Goal: Register for event/course

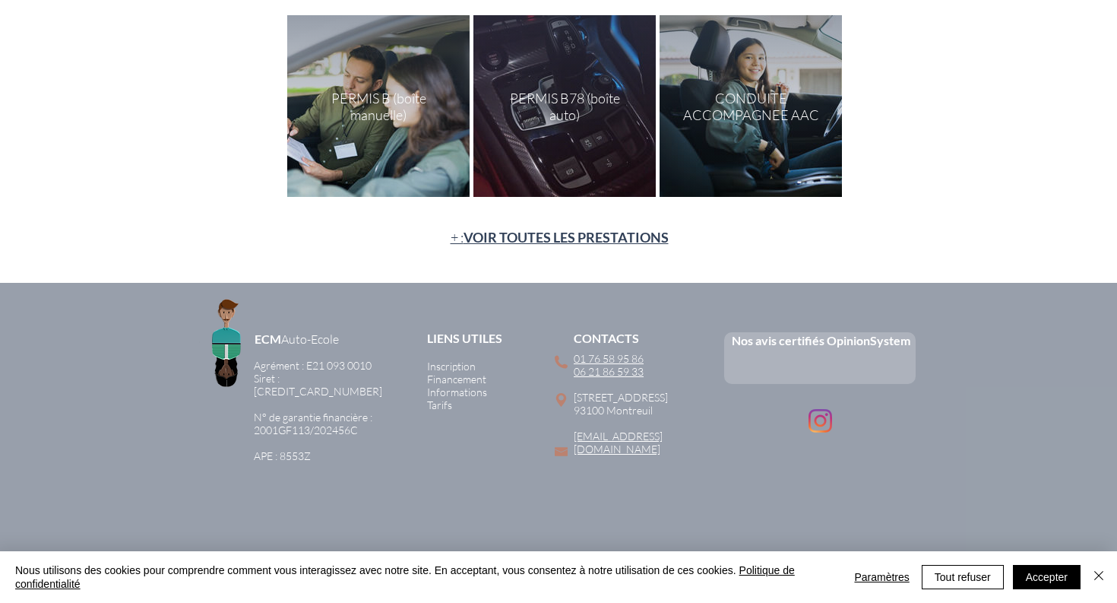
scroll to position [299, 0]
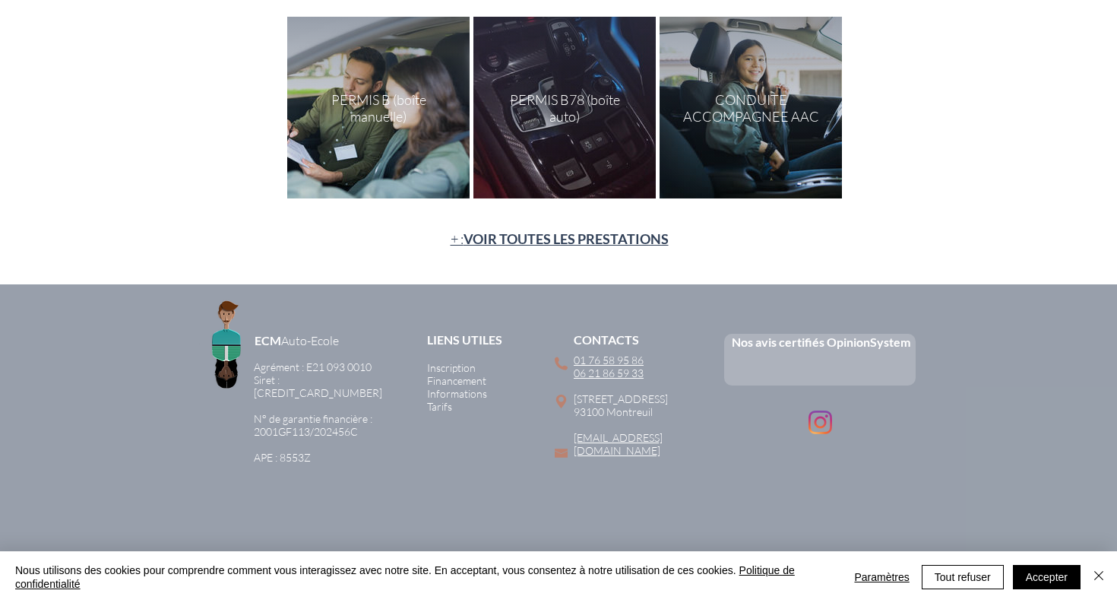
click at [387, 136] on div "main content" at bounding box center [378, 108] width 182 height 182
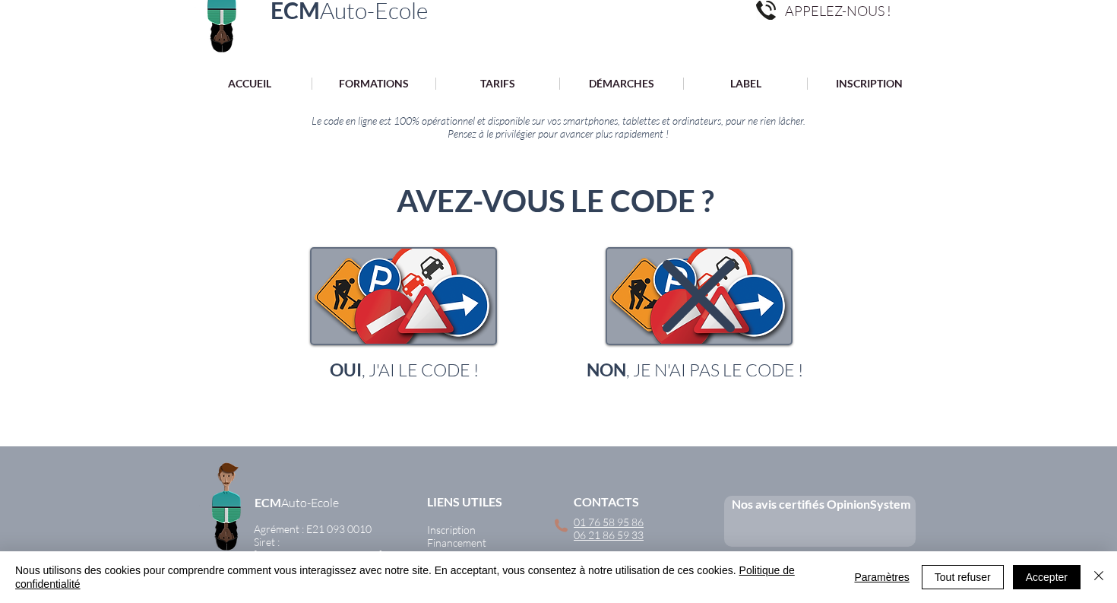
scroll to position [68, 0]
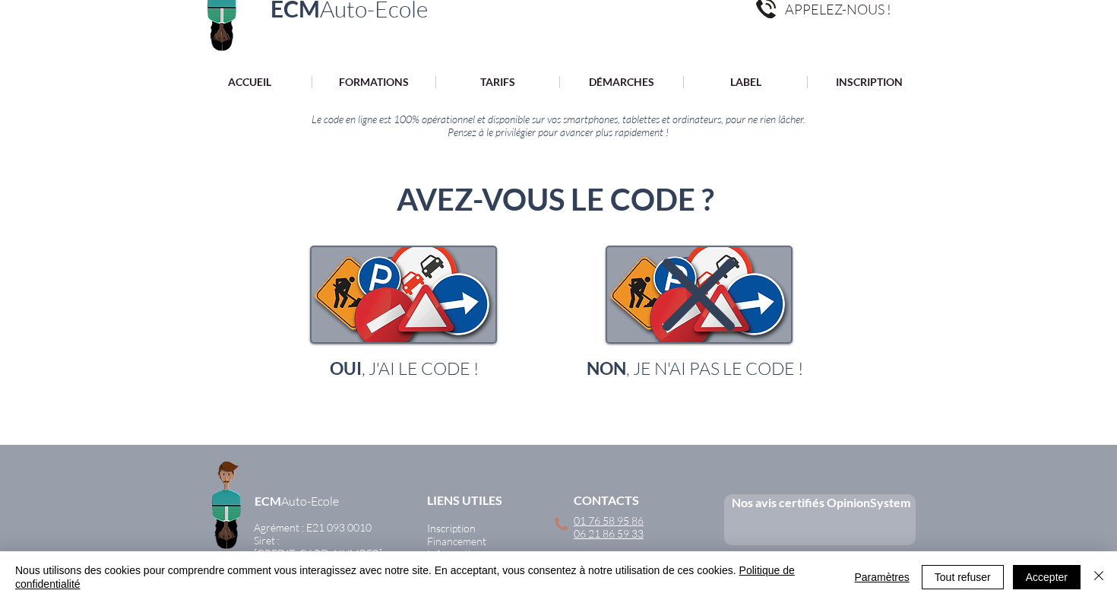
click at [674, 285] on icon "main content" at bounding box center [699, 294] width 72 height 72
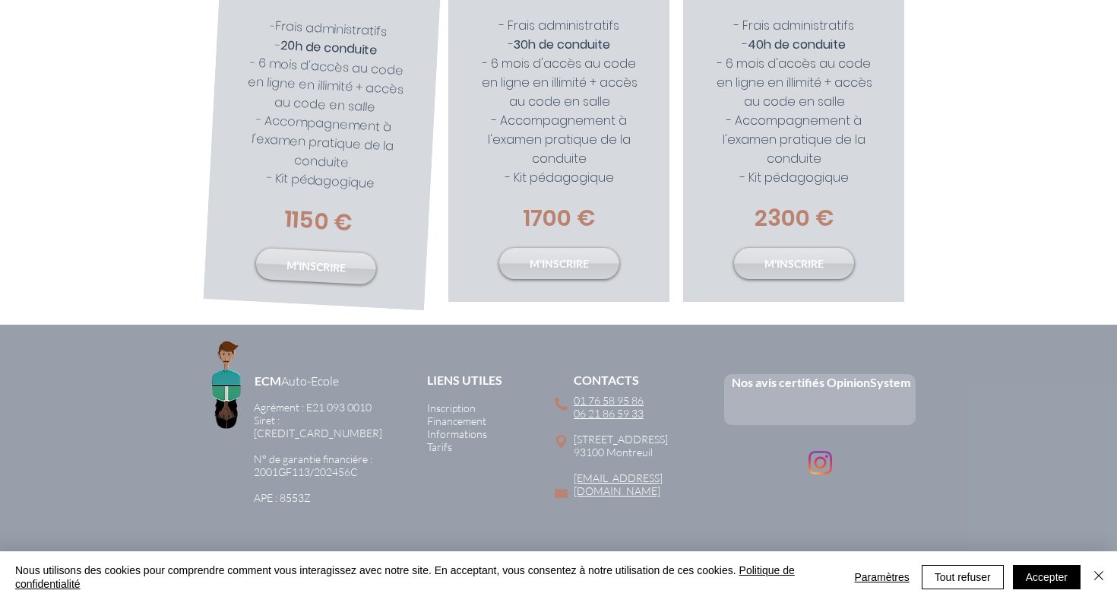
scroll to position [439, 0]
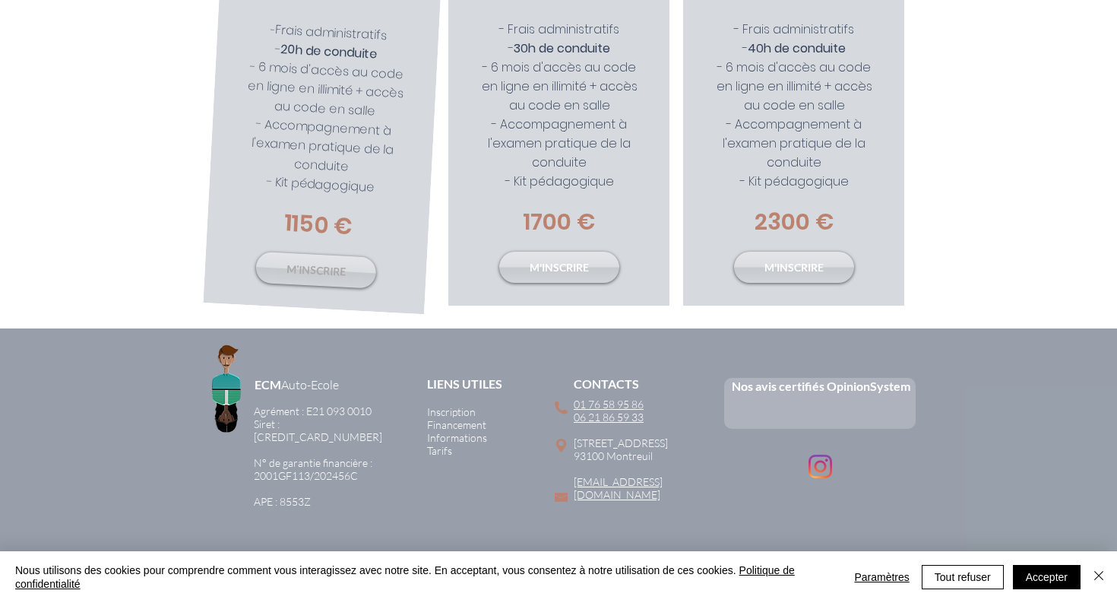
click at [324, 270] on span "M'INSCRIRE" at bounding box center [316, 270] width 60 height 18
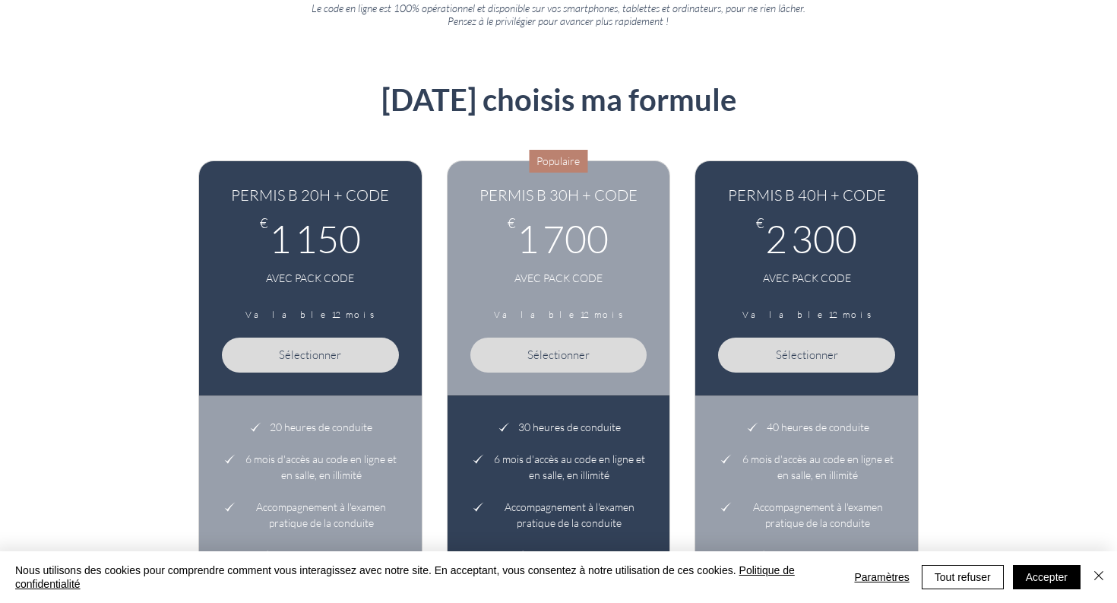
scroll to position [153, 0]
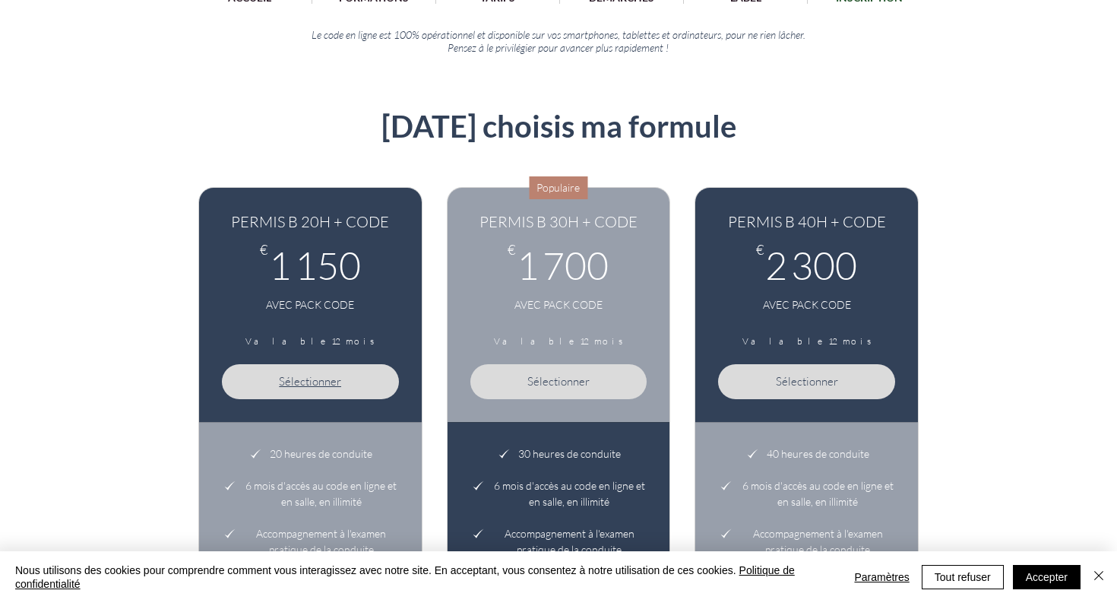
click at [303, 375] on span "Sélectionner" at bounding box center [310, 381] width 62 height 14
